Goal: Task Accomplishment & Management: Use online tool/utility

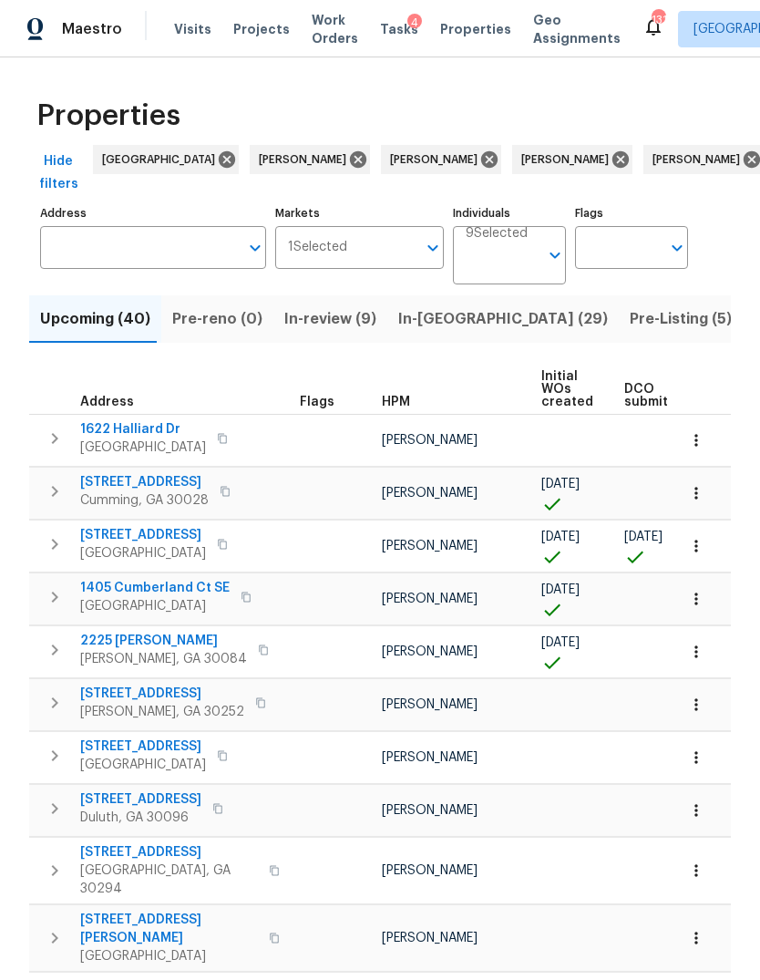
click at [186, 16] on div "Visits Projects Work Orders Tasks 4 Properties Geo Assignments" at bounding box center [408, 29] width 468 height 36
click at [190, 31] on span "Visits" at bounding box center [192, 29] width 37 height 18
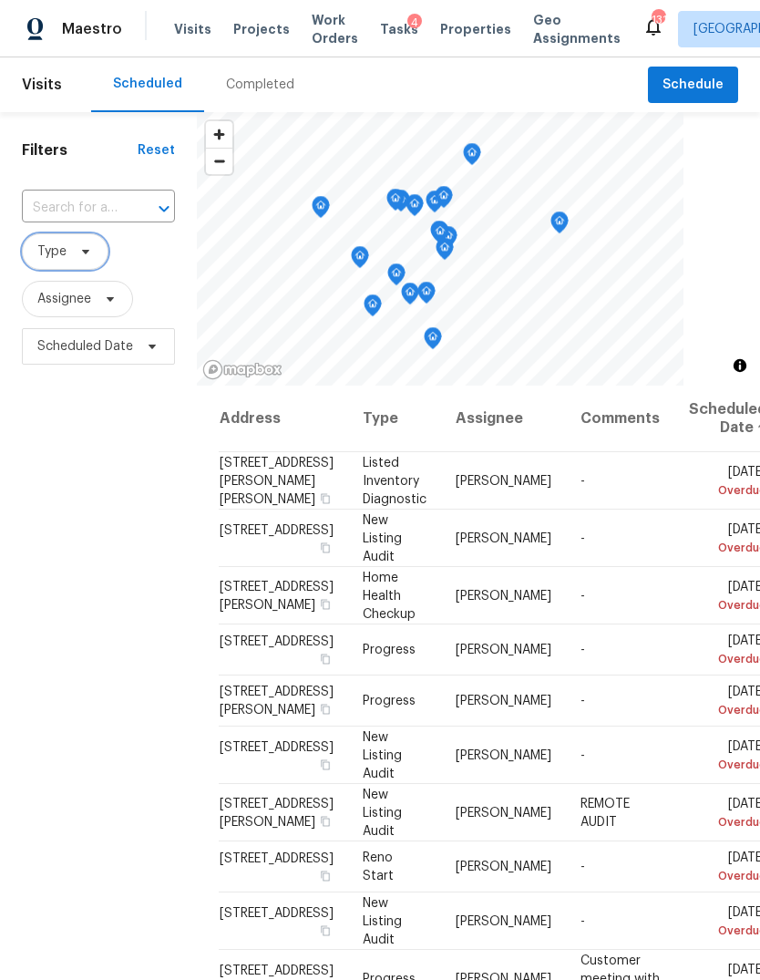
click at [91, 250] on icon at bounding box center [85, 251] width 15 height 15
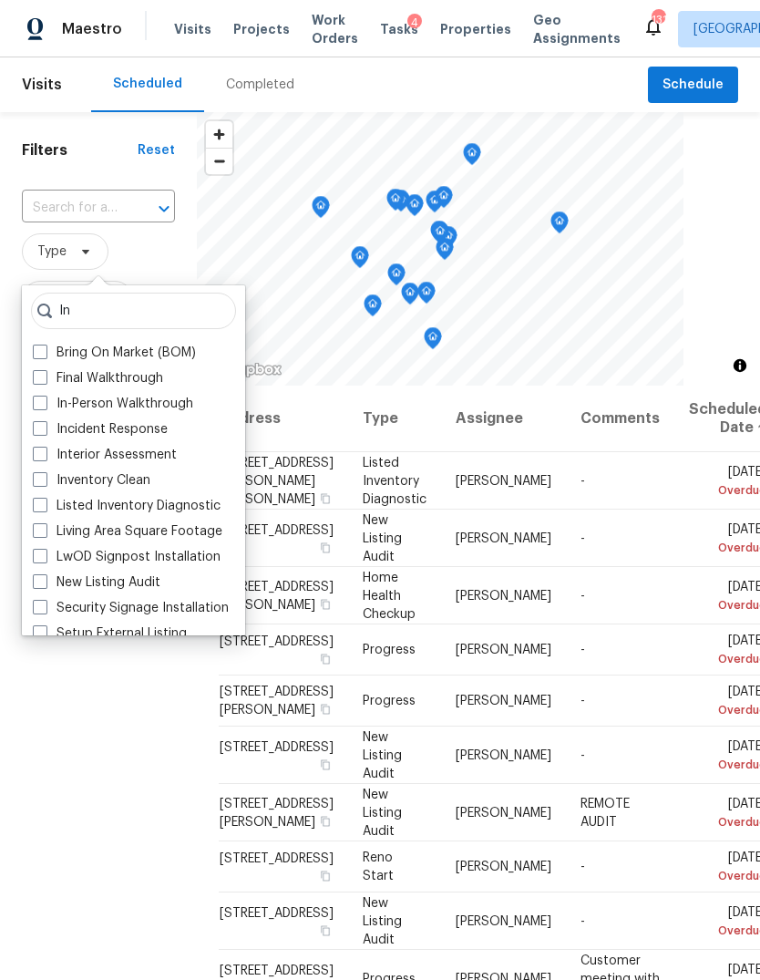
type input "In"
click at [47, 399] on label "In-Person Walkthrough" at bounding box center [113, 404] width 160 height 18
click at [45, 399] on input "In-Person Walkthrough" at bounding box center [39, 401] width 12 height 12
checkbox input "true"
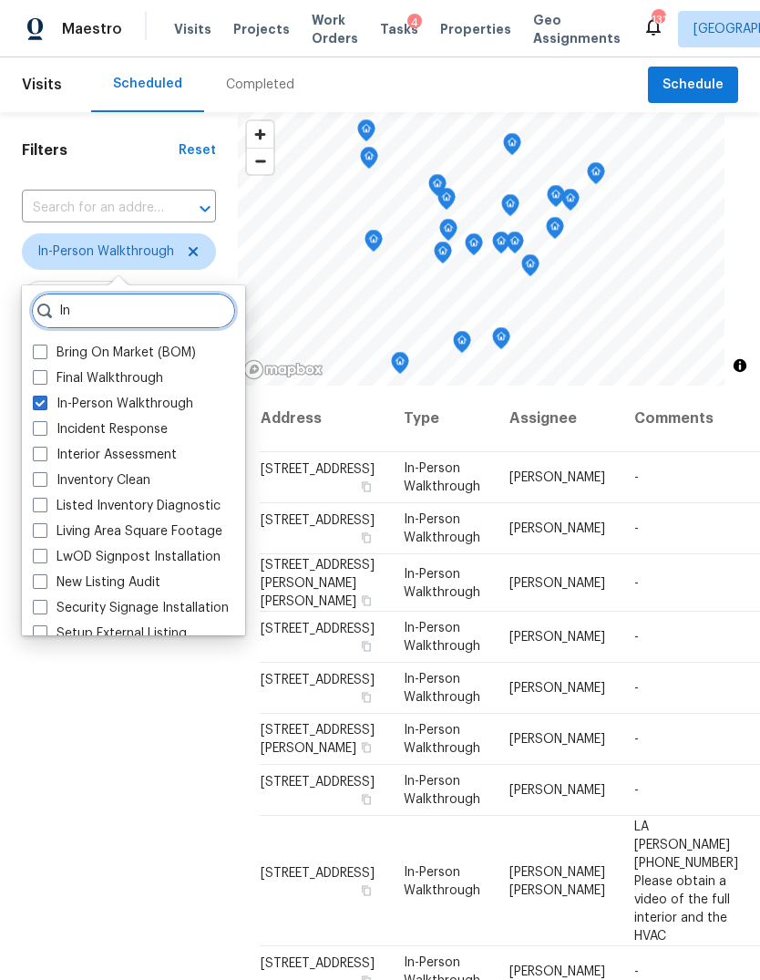
click at [140, 318] on input "In" at bounding box center [133, 310] width 205 height 36
type input "I"
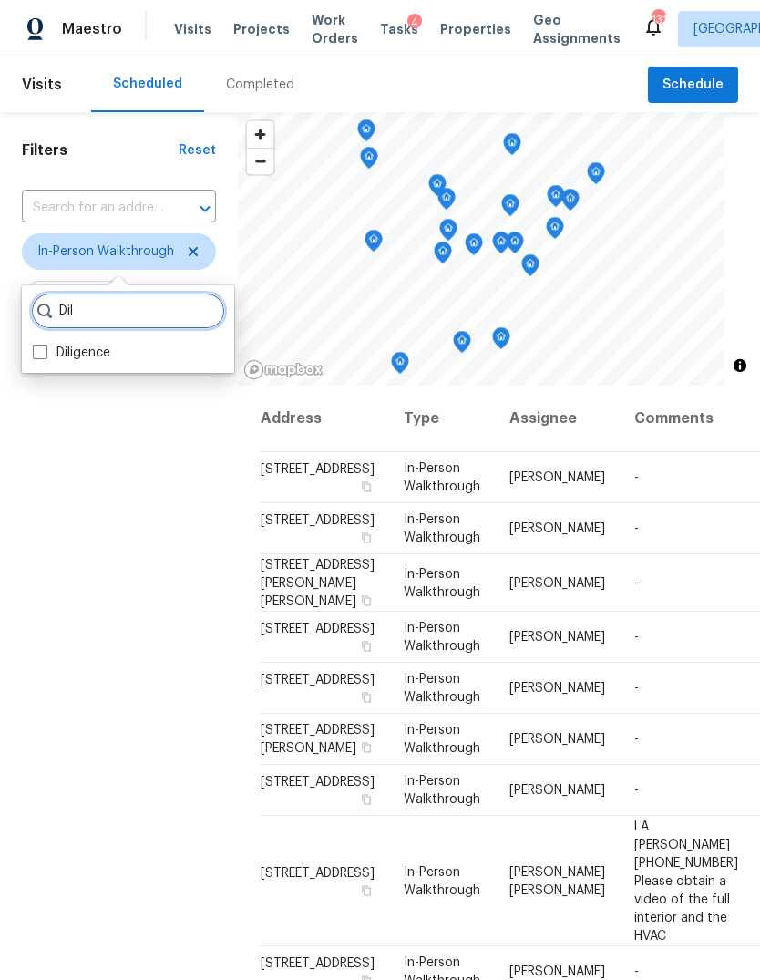
type input "Dil"
click at [110, 349] on label "Diligence" at bounding box center [71, 353] width 77 height 18
click at [45, 349] on input "Diligence" at bounding box center [39, 350] width 12 height 12
checkbox input "true"
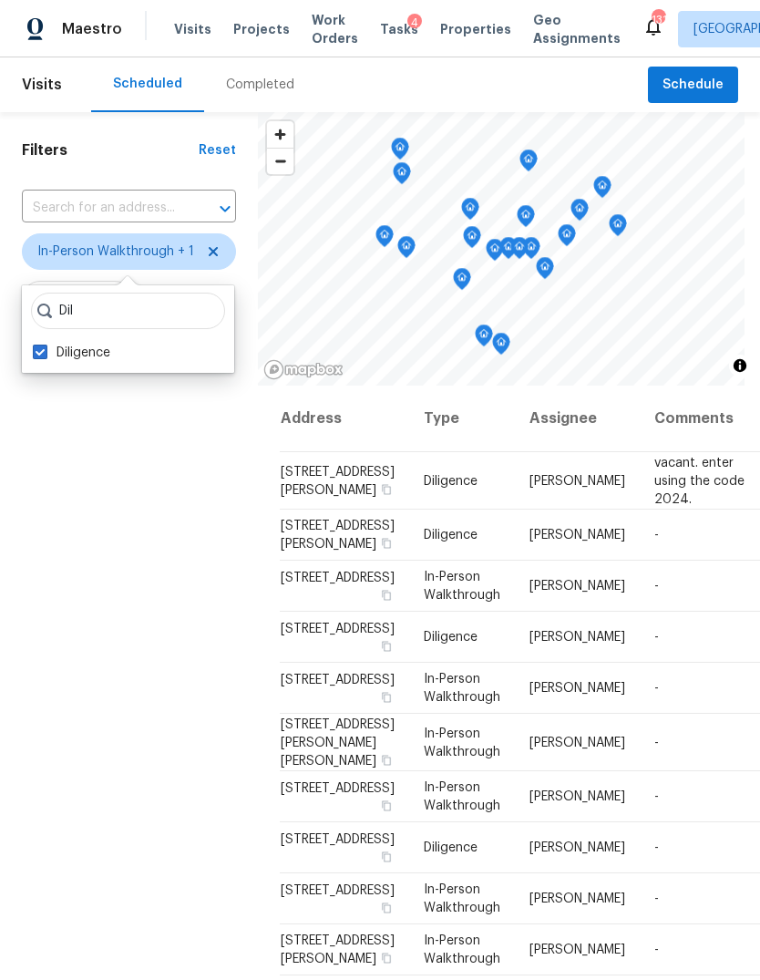
click at [143, 471] on div "Filters Reset ​ In-Person Walkthrough + 1 Assignee Scheduled Date" at bounding box center [129, 640] width 258 height 1057
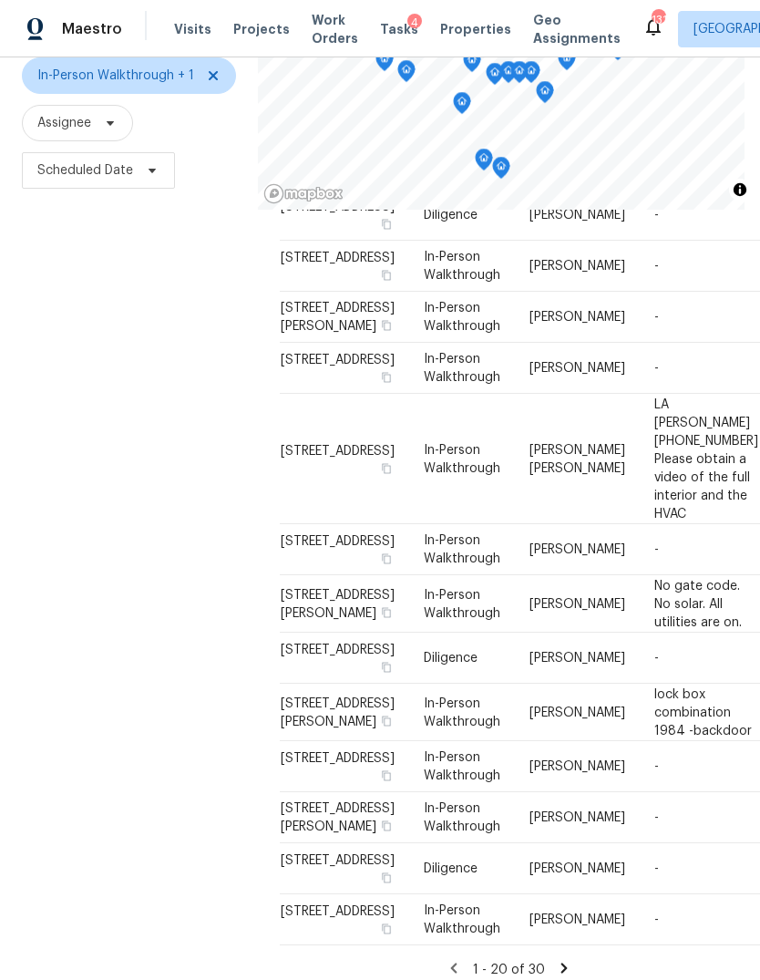
scroll to position [562, 0]
